Goal: Task Accomplishment & Management: Use online tool/utility

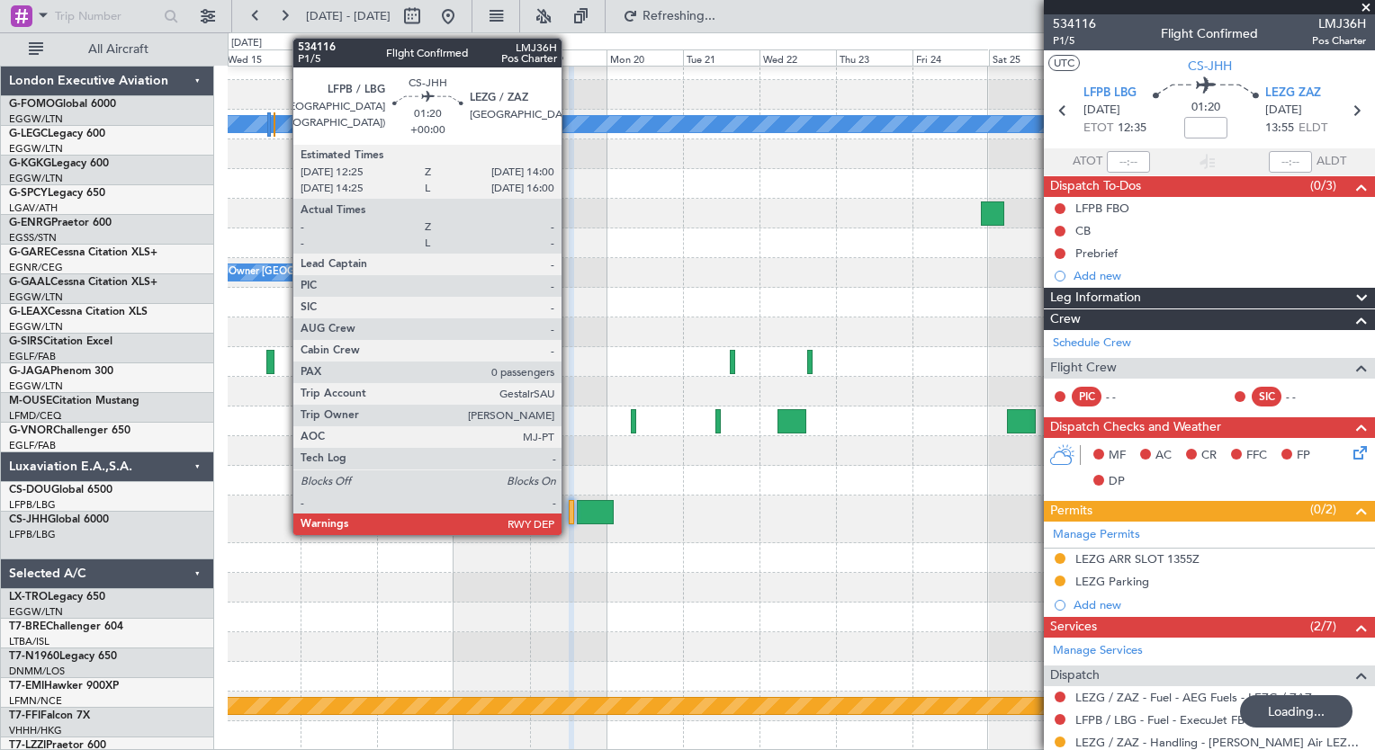
scroll to position [16, 0]
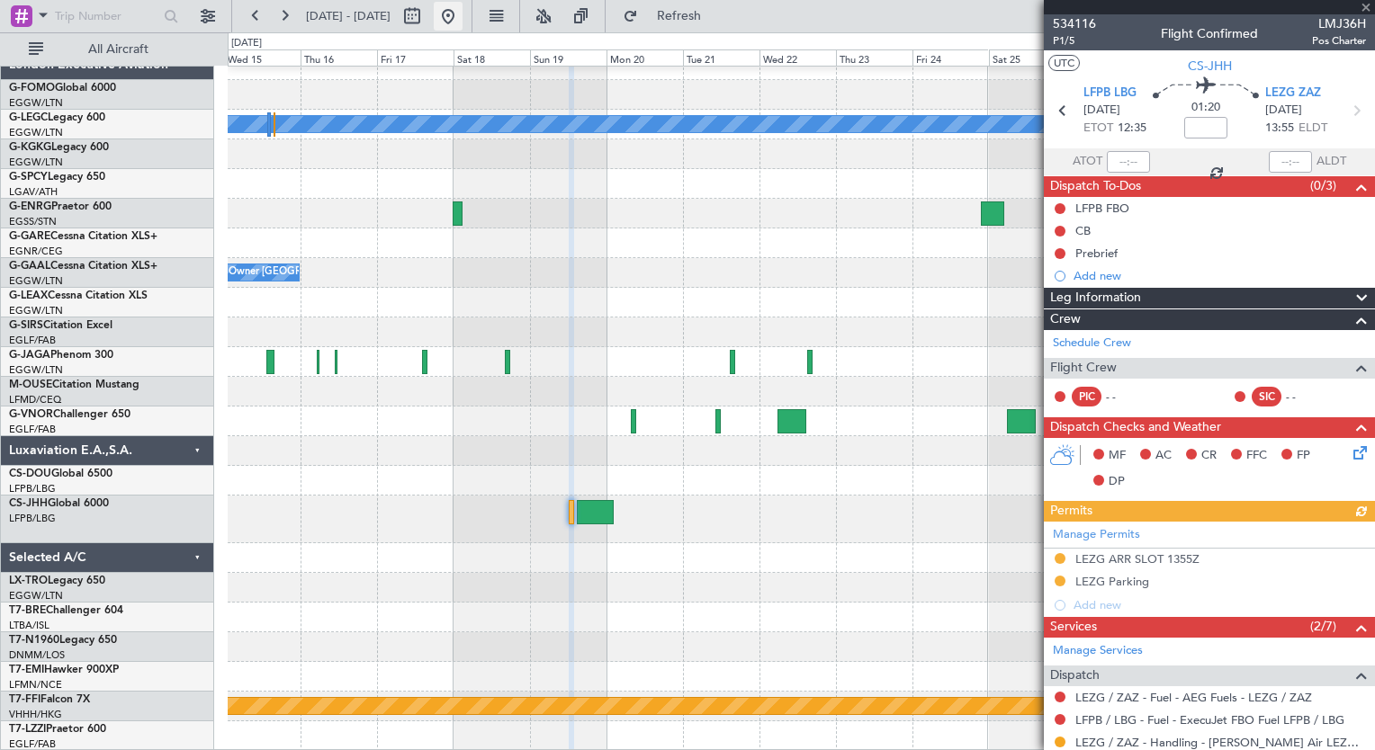
click at [463, 22] on button at bounding box center [448, 16] width 29 height 29
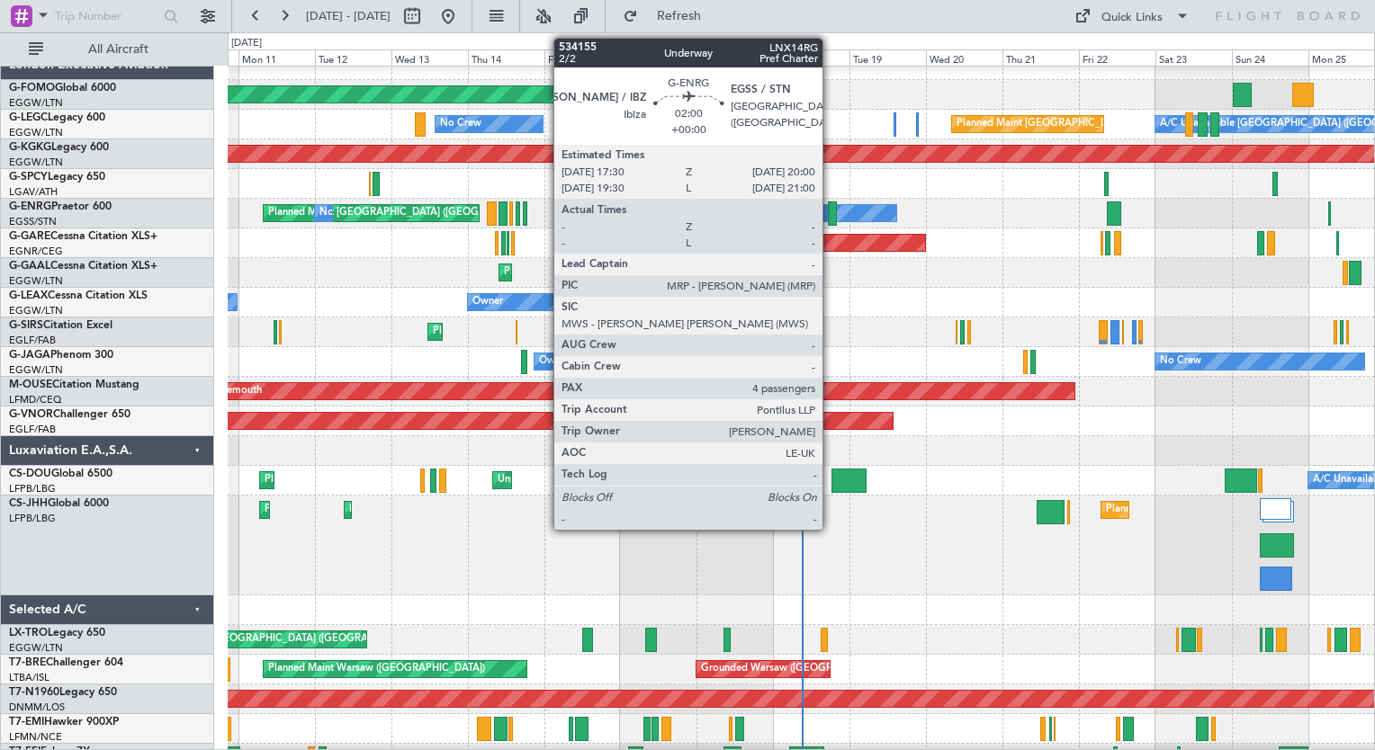
click at [831, 214] on div at bounding box center [832, 214] width 8 height 24
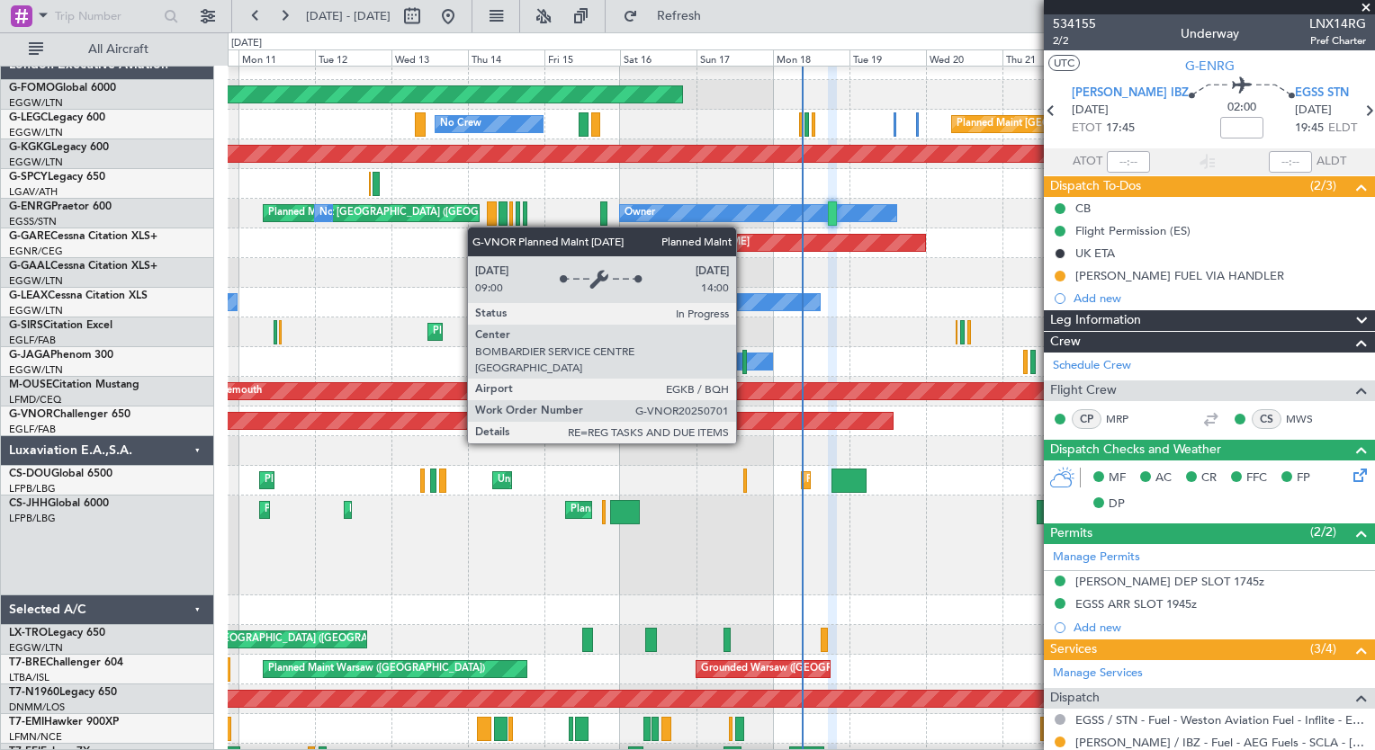
click at [277, 463] on div "Planned Maint Windsor Locks ([PERSON_NAME] Intl) A/C Unavailable [GEOGRAPHIC_DA…" at bounding box center [801, 486] width 1146 height 872
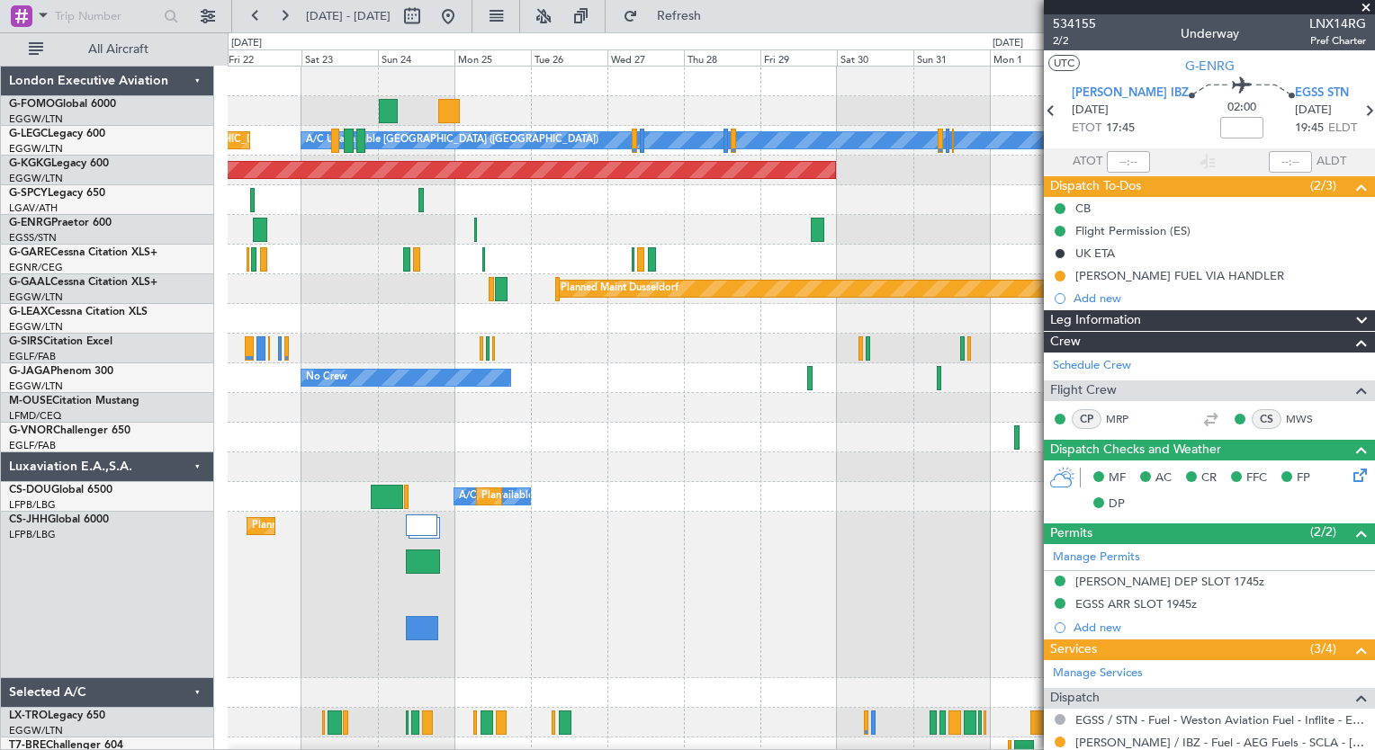
scroll to position [0, 0]
click at [798, 588] on div "Planned Maint [GEOGRAPHIC_DATA] ([GEOGRAPHIC_DATA])" at bounding box center [801, 595] width 1146 height 166
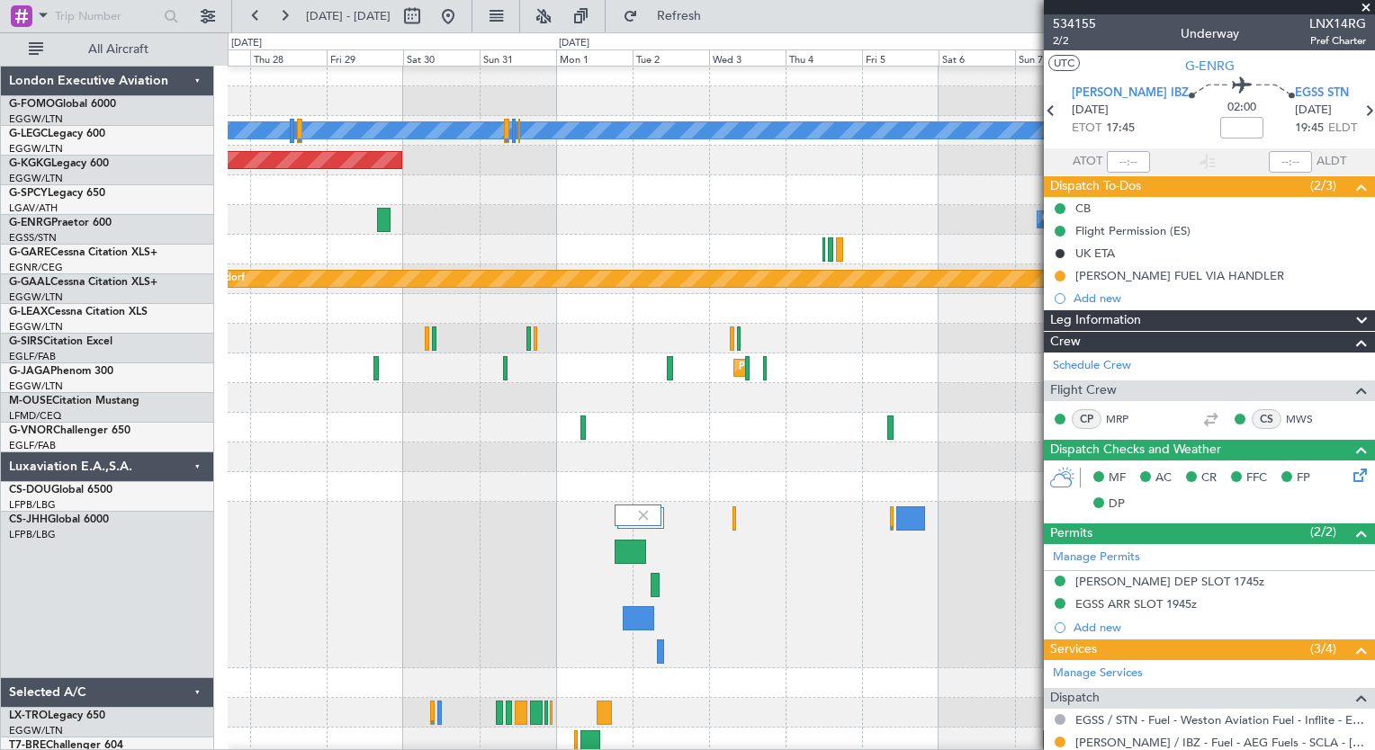
click at [365, 580] on div at bounding box center [801, 585] width 1146 height 166
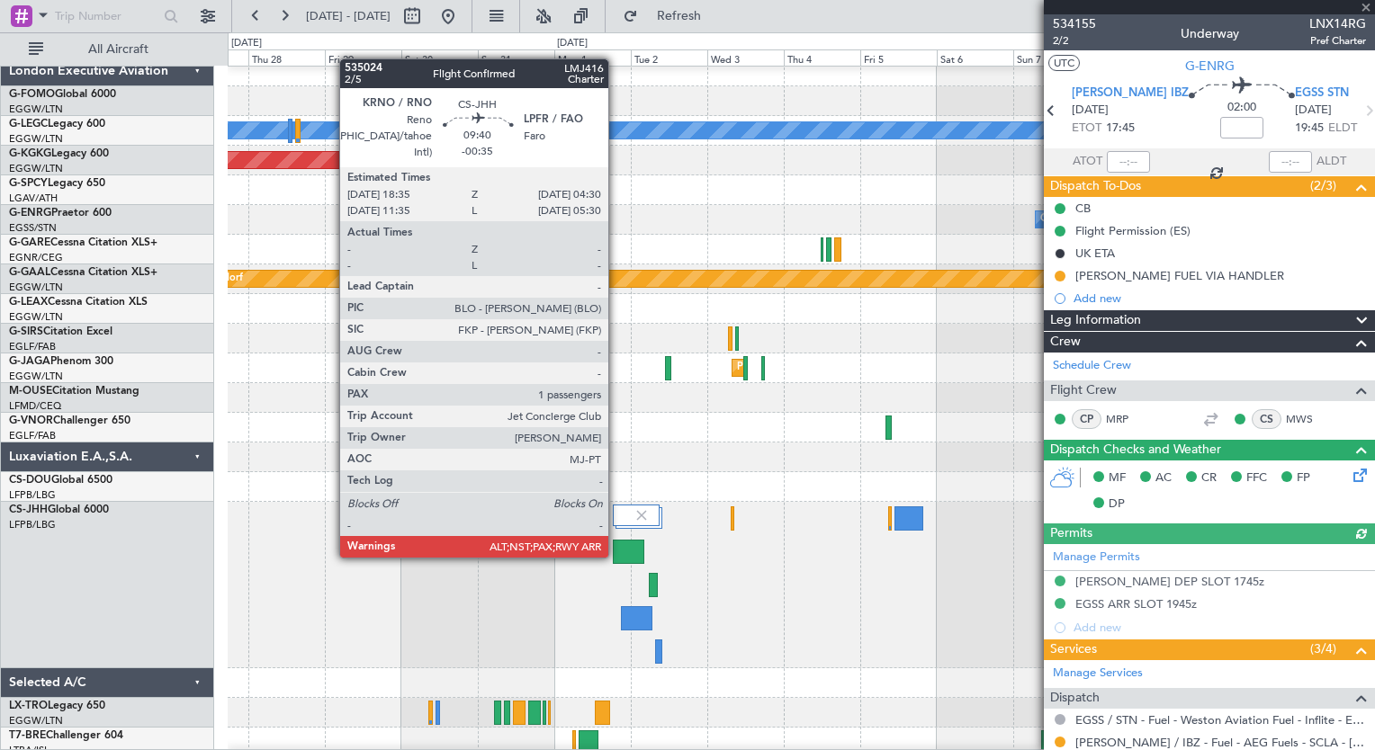
click at [616, 556] on div at bounding box center [629, 552] width 32 height 24
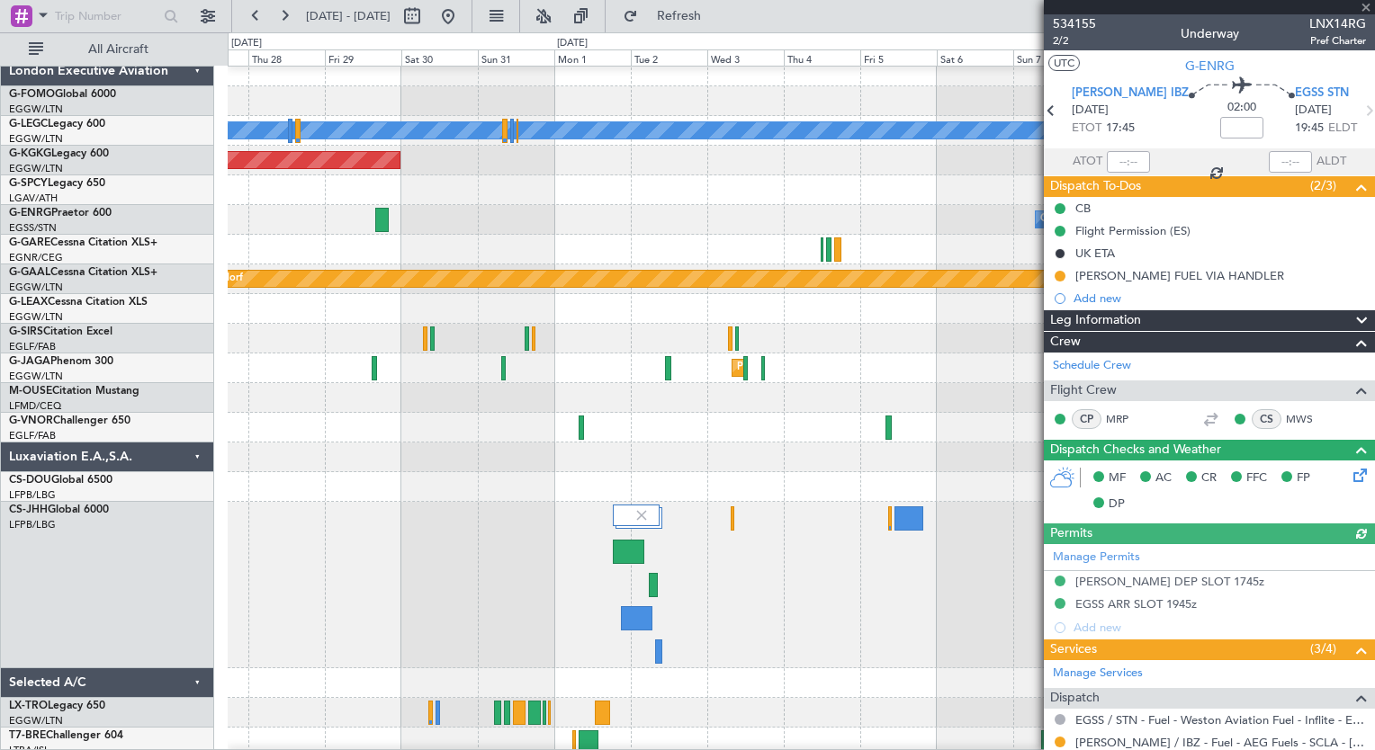
type input "-00:35"
type input "6"
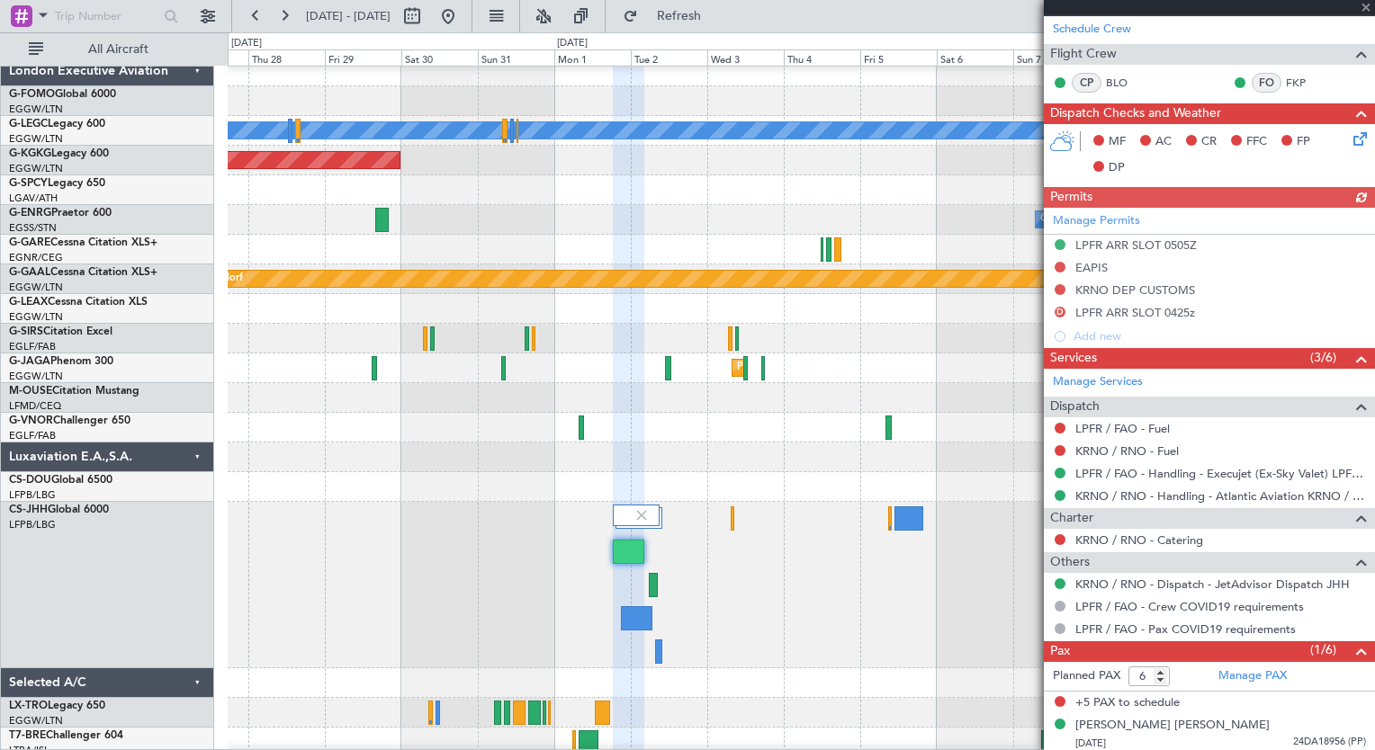
scroll to position [382, 0]
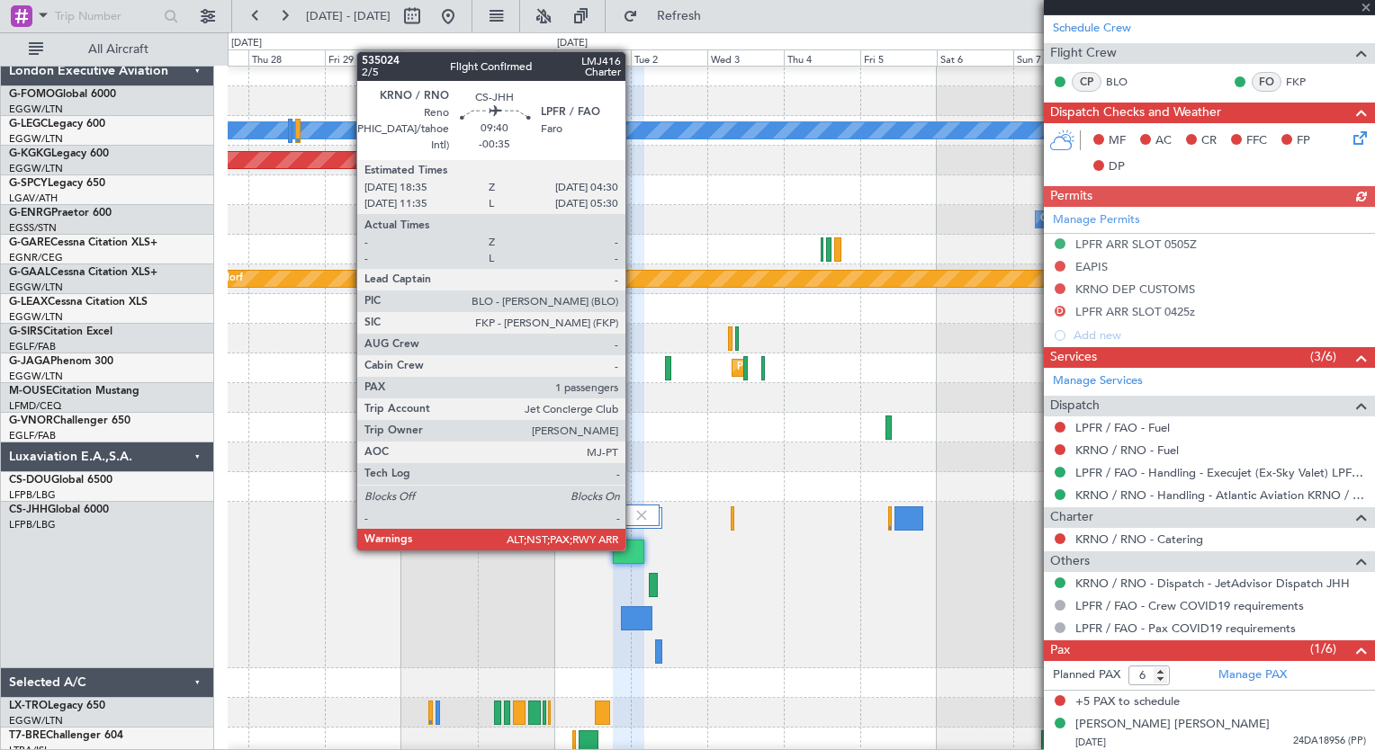
click at [633, 549] on div at bounding box center [629, 552] width 32 height 24
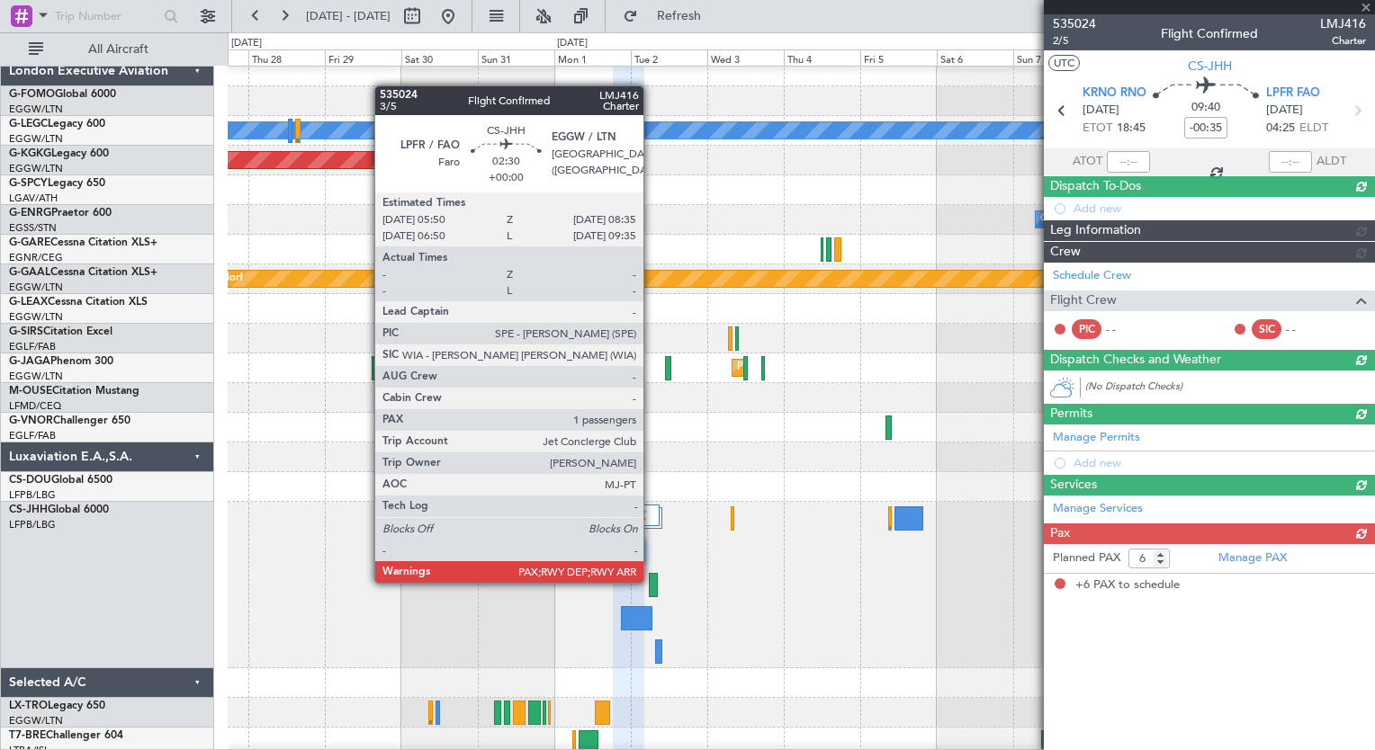
scroll to position [0, 0]
click at [652, 581] on div at bounding box center [653, 585] width 9 height 24
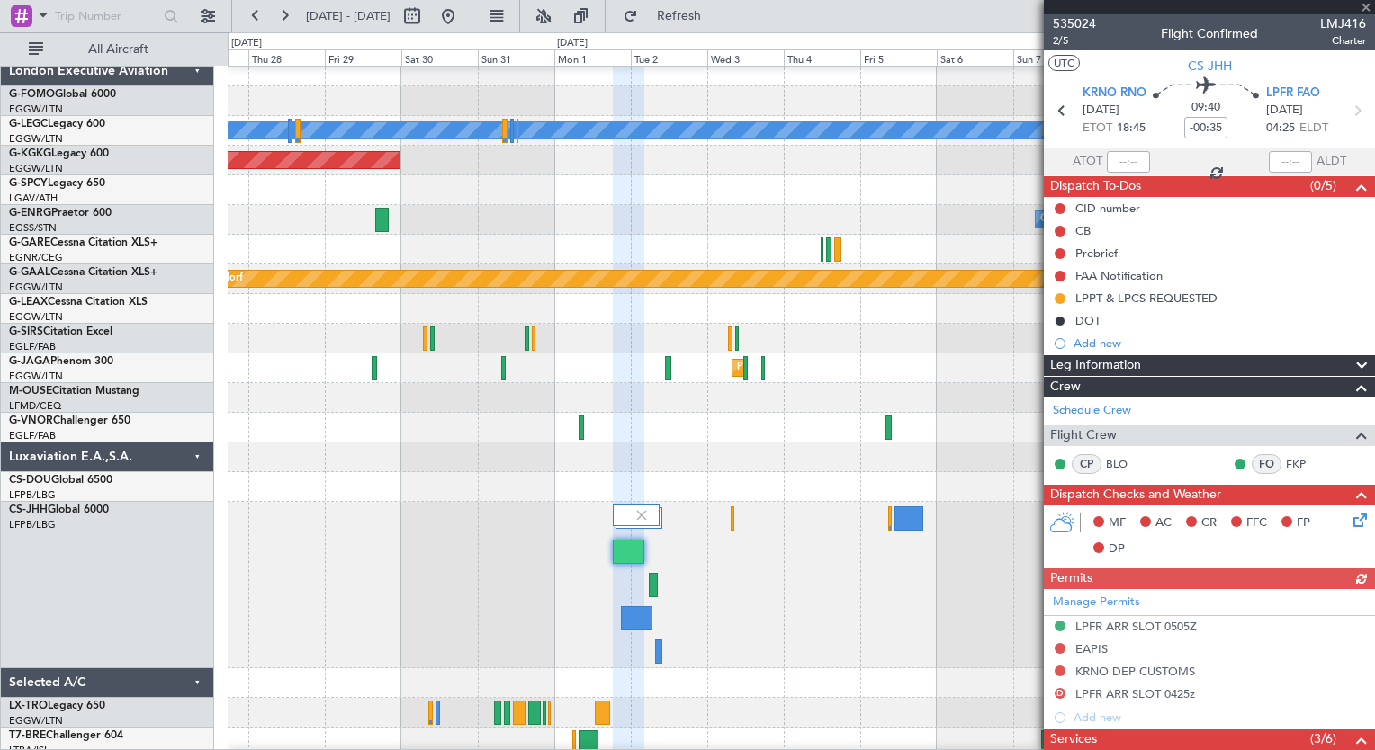
type input "4"
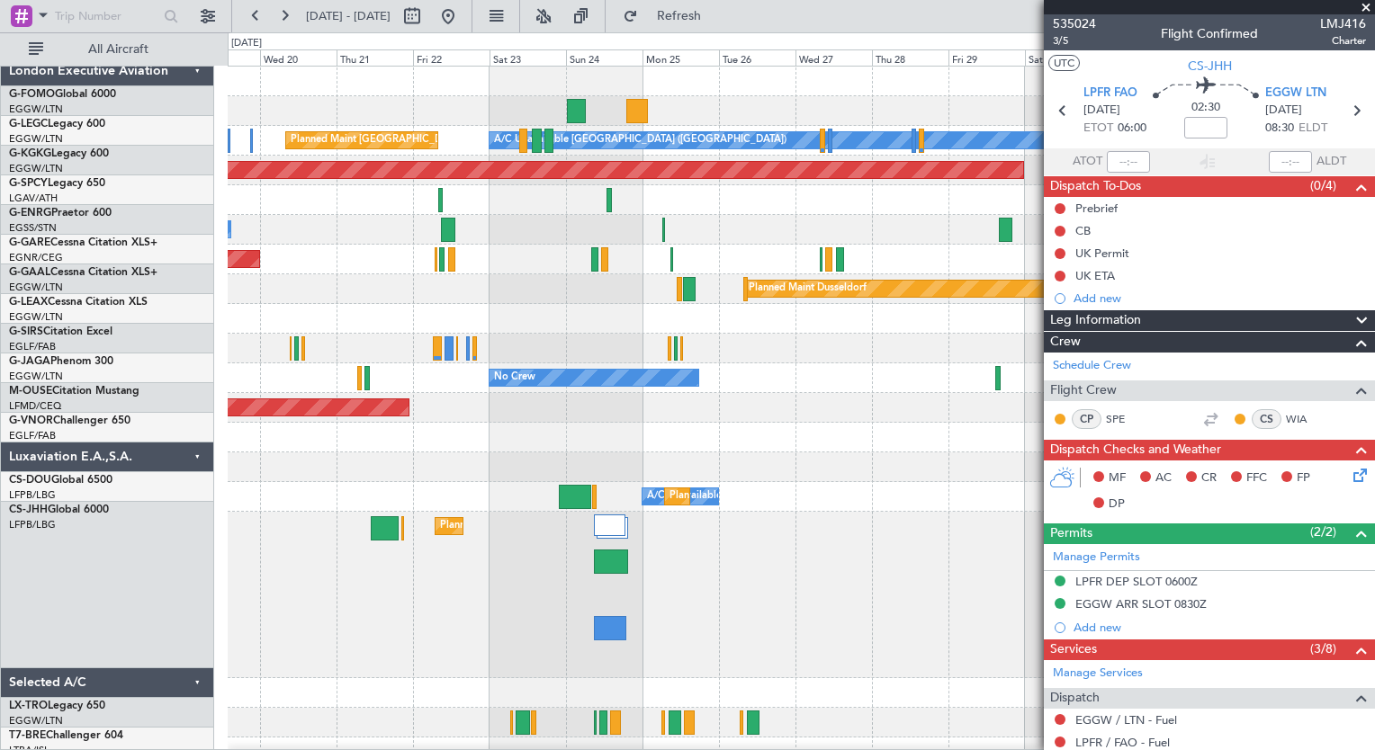
click at [985, 616] on div "Planned Maint Windsor Locks ([PERSON_NAME] Intl) A/C Unavailable [GEOGRAPHIC_DA…" at bounding box center [801, 506] width 1146 height 879
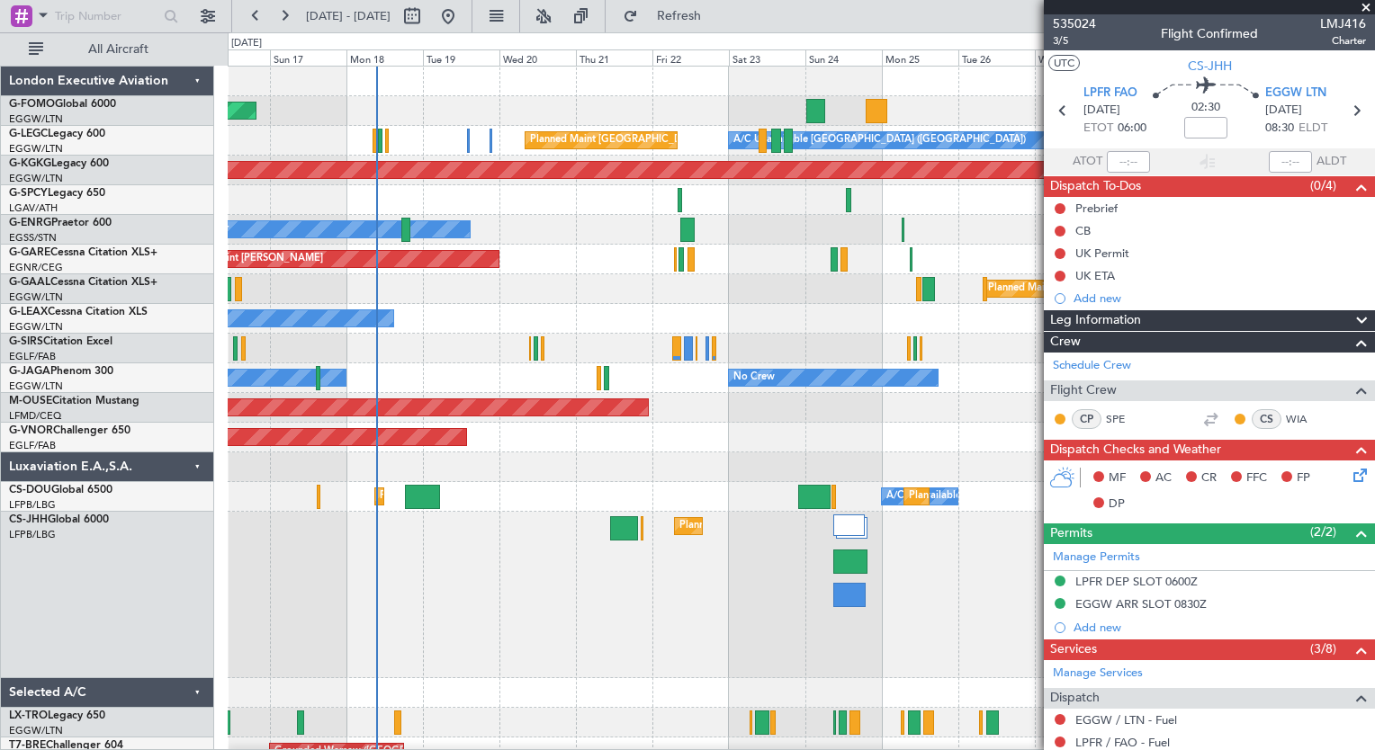
click at [593, 301] on div "Planned Maint Windsor Locks ([PERSON_NAME] Intl) A/C Unavailable [GEOGRAPHIC_DA…" at bounding box center [801, 506] width 1146 height 879
